Goal: Task Accomplishment & Management: Manage account settings

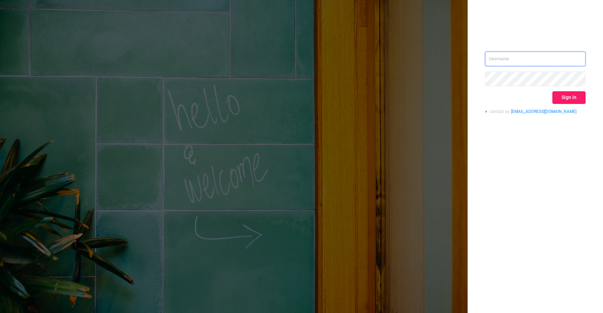
type input "izdrnja@mediaocean.com"
click at [569, 98] on button "Sign in" at bounding box center [568, 97] width 33 height 13
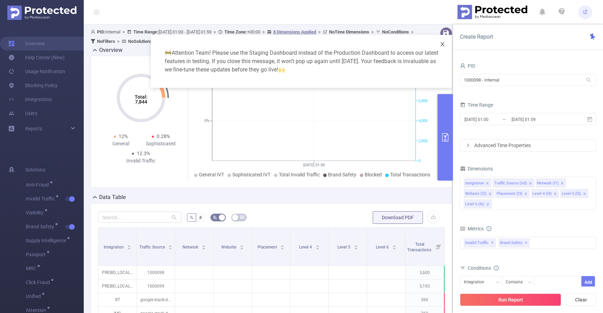
click at [444, 44] on icon "icon: close" at bounding box center [442, 44] width 6 height 6
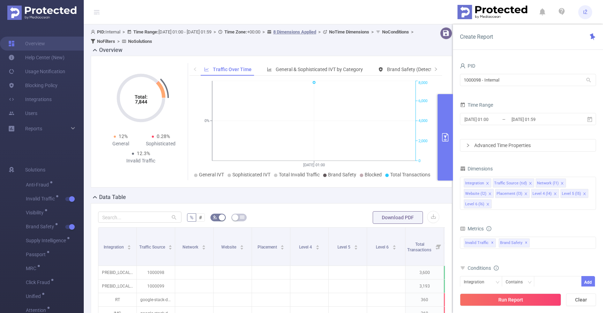
click at [449, 34] on div at bounding box center [439, 36] width 31 height 19
click at [444, 35] on button "button" at bounding box center [446, 33] width 12 height 12
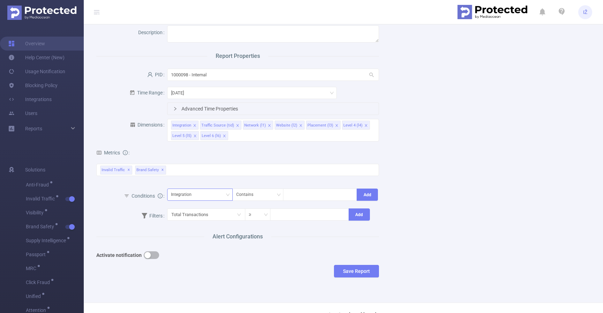
scroll to position [60, 0]
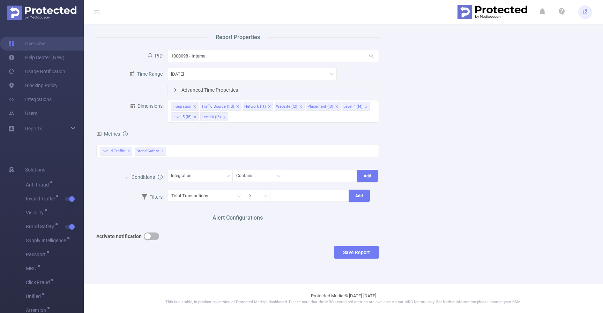
click at [148, 240] on div "Activate notification" at bounding box center [202, 236] width 212 height 14
click at [150, 237] on button "button" at bounding box center [151, 237] width 15 height 8
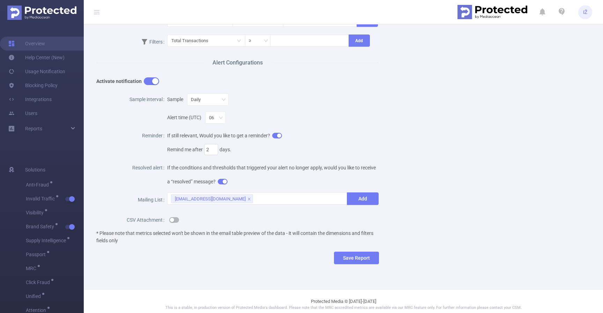
scroll to position [0, 0]
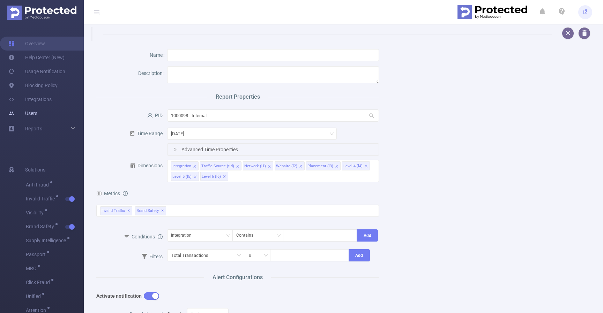
click at [32, 112] on link "Users" at bounding box center [22, 113] width 29 height 14
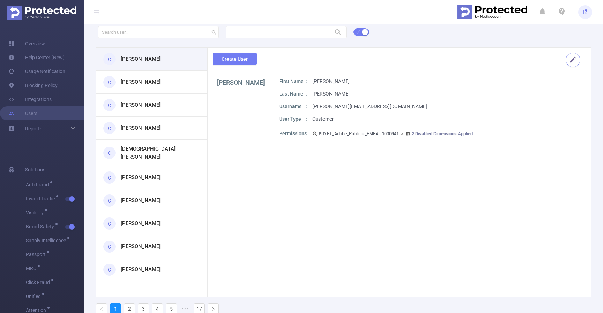
click at [569, 55] on button "button" at bounding box center [572, 60] width 15 height 15
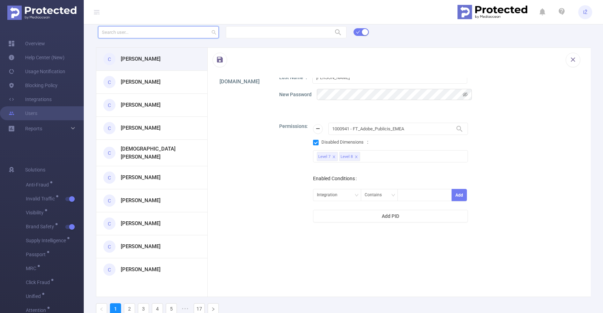
click at [158, 36] on input "text" at bounding box center [158, 32] width 121 height 12
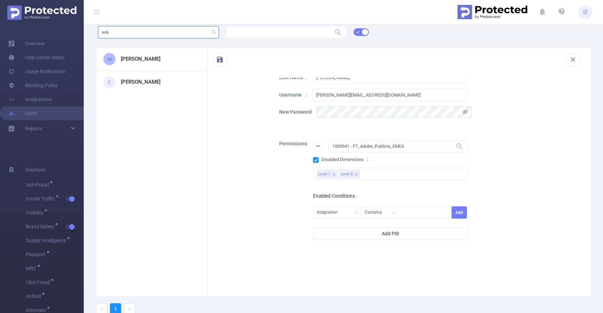
type input "wik"
click at [146, 53] on div "M [PERSON_NAME]" at bounding box center [151, 59] width 111 height 23
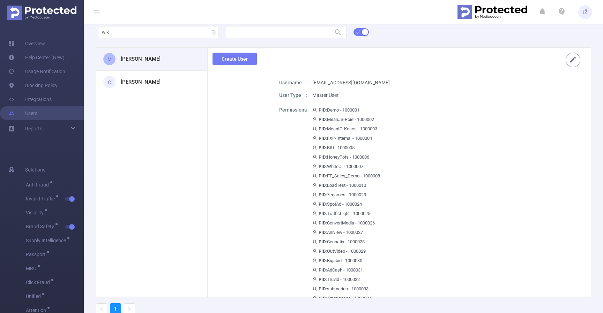
click at [572, 61] on button "button" at bounding box center [572, 60] width 15 height 15
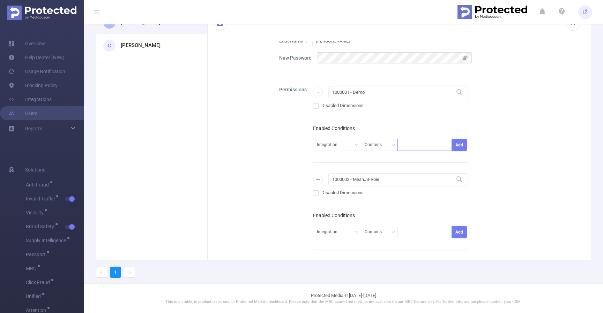
click at [409, 142] on div at bounding box center [424, 145] width 46 height 12
type input "[PERSON_NAME]"
click at [429, 120] on div "1000001 - Demo 1000001 - Demo Disabled Dimensions Enabled Conditions Integratio…" at bounding box center [390, 136] width 155 height 101
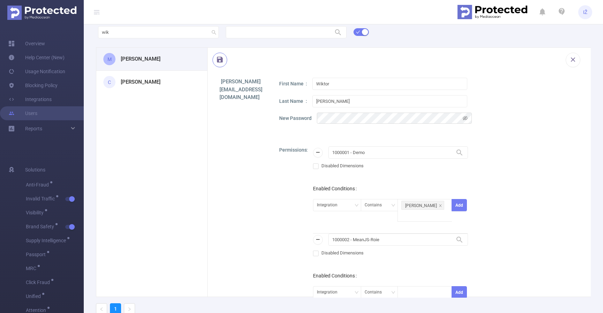
click at [221, 58] on button "button" at bounding box center [219, 60] width 15 height 15
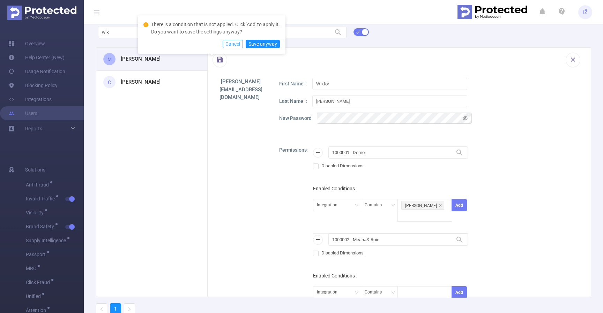
click at [236, 41] on button "Cancel" at bounding box center [232, 44] width 20 height 8
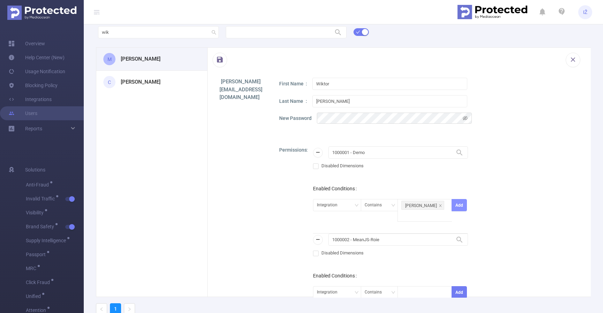
click at [451, 205] on button "Add" at bounding box center [458, 205] width 15 height 12
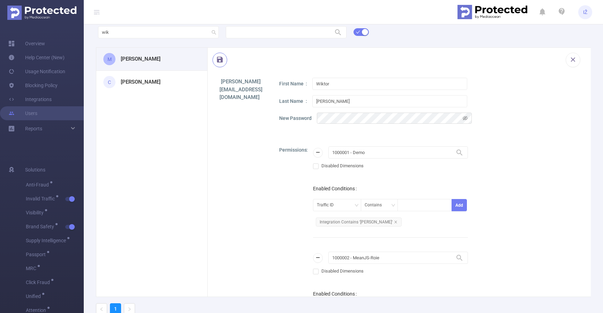
click at [219, 61] on button "button" at bounding box center [219, 60] width 15 height 15
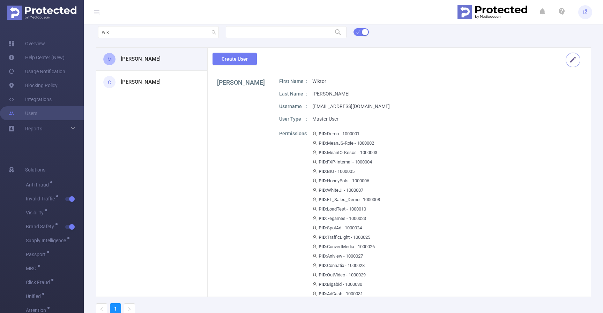
click at [572, 59] on button "button" at bounding box center [572, 60] width 15 height 15
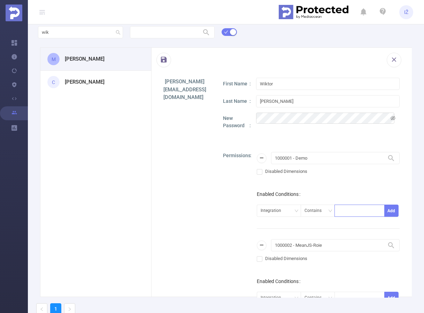
click at [350, 213] on div at bounding box center [360, 211] width 43 height 12
click at [284, 208] on div "Integration" at bounding box center [273, 211] width 25 height 12
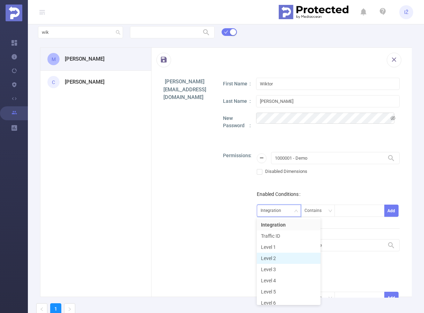
click at [272, 255] on li "Level 2" at bounding box center [289, 258] width 64 height 11
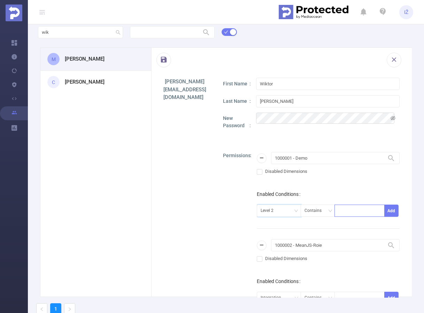
click at [343, 214] on div at bounding box center [360, 211] width 43 height 12
type input "sfgsf"
click at [353, 232] on ul "sfgsf" at bounding box center [352, 225] width 46 height 14
click at [351, 228] on li "sfgsf" at bounding box center [352, 224] width 46 height 11
click at [359, 181] on div "1000001 - Demo 1000001 - Demo Disabled Dimensions Enabled Conditions Level 2 Co…" at bounding box center [328, 197] width 143 height 91
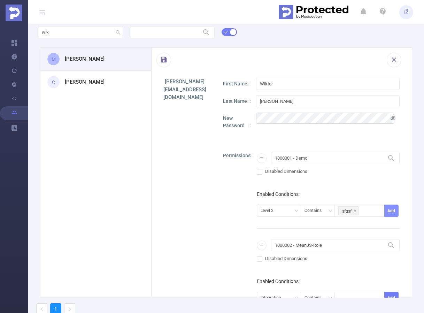
click at [385, 211] on button "Add" at bounding box center [392, 211] width 14 height 12
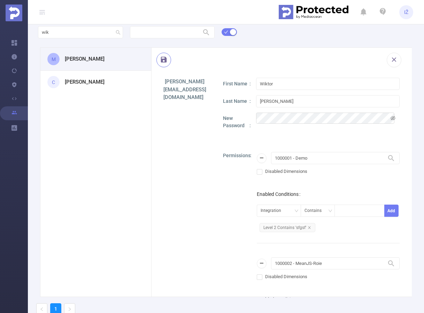
click at [167, 59] on button "button" at bounding box center [164, 60] width 15 height 15
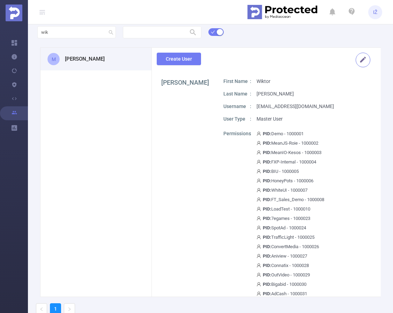
click at [358, 61] on button "button" at bounding box center [362, 60] width 15 height 15
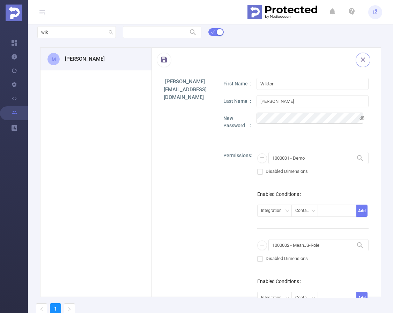
drag, startPoint x: 392, startPoint y: 129, endPoint x: 407, endPoint y: 127, distance: 14.8
click at [393, 127] on html "IŽ Overview Help Center (New) Usage Notification Blocking Policy Integrations U…" at bounding box center [196, 156] width 393 height 313
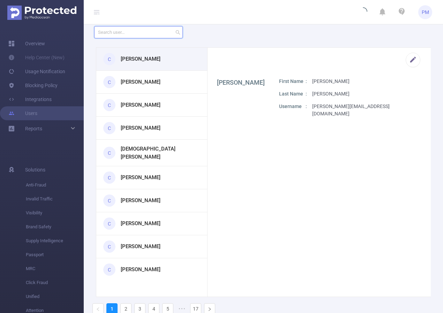
click at [138, 38] on input "text" at bounding box center [138, 32] width 89 height 12
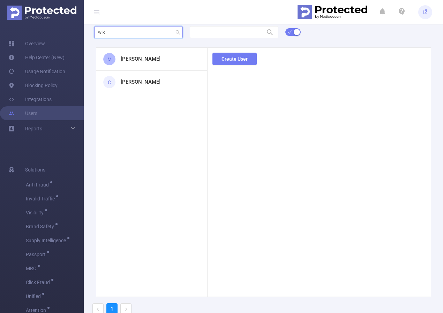
type input "wik"
click at [133, 61] on h3 "[PERSON_NAME]" at bounding box center [141, 59] width 40 height 8
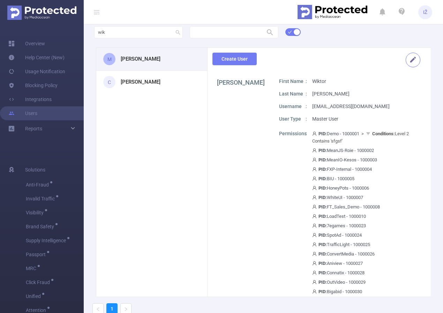
click at [406, 64] on button "button" at bounding box center [413, 60] width 15 height 15
